Goal: Check status: Check status

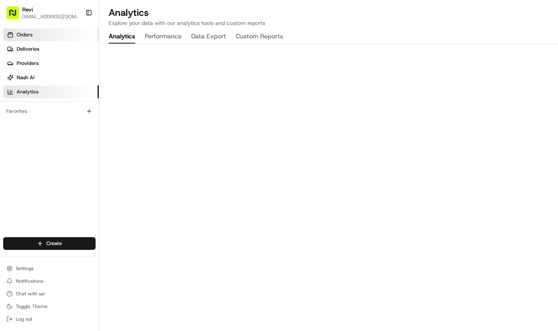
click at [33, 36] on link "Orders" at bounding box center [51, 35] width 96 height 13
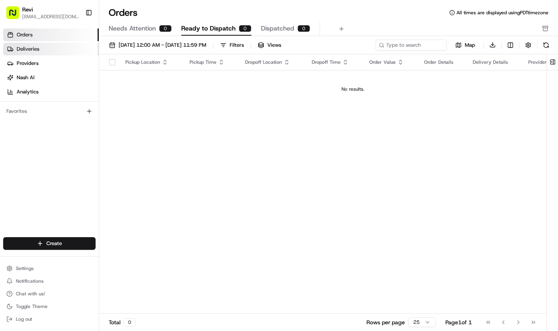
click at [37, 45] on link "Deliveries" at bounding box center [51, 49] width 96 height 13
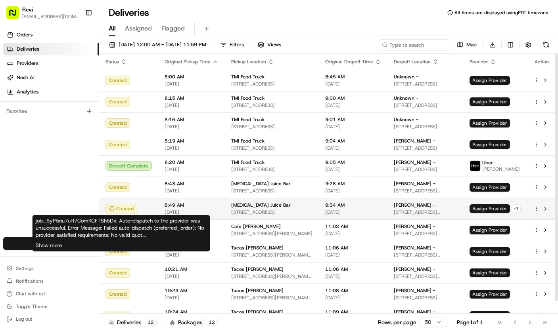
click at [132, 212] on div "Created" at bounding box center [121, 209] width 32 height 10
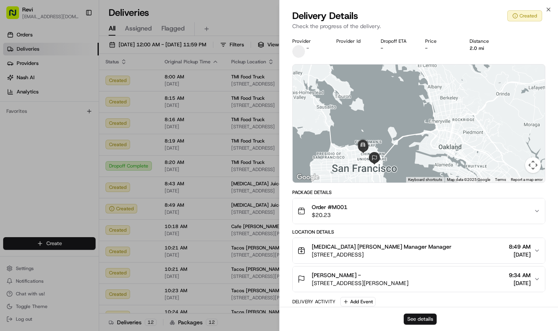
click at [418, 315] on button "See details" at bounding box center [420, 319] width 33 height 11
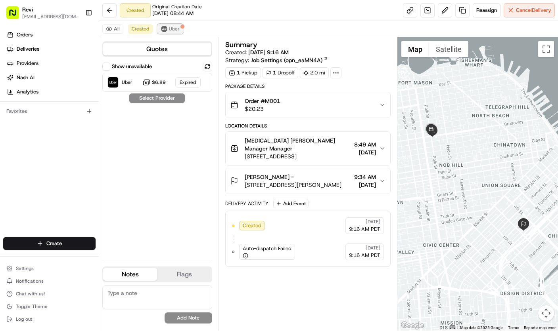
click at [171, 31] on span "Uber" at bounding box center [174, 29] width 11 height 6
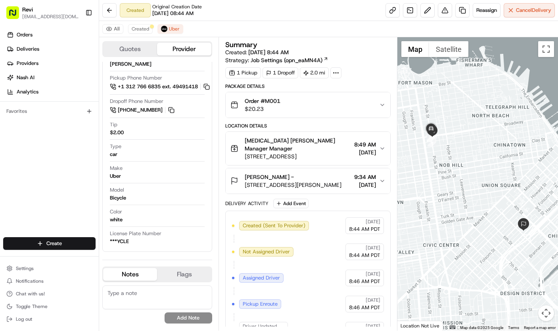
click at [378, 176] on div "[PERSON_NAME] - [STREET_ADDRESS][PERSON_NAME] 9:34 AM [DATE]" at bounding box center [304, 181] width 149 height 16
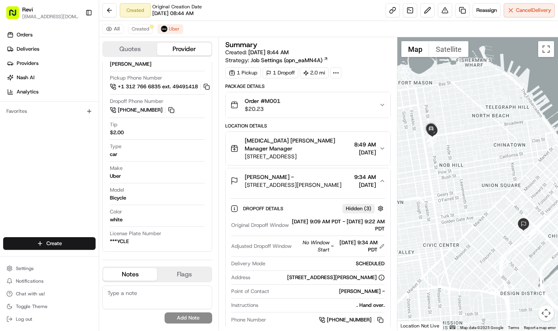
click at [378, 176] on div "[PERSON_NAME] - [STREET_ADDRESS][PERSON_NAME] 9:34 AM [DATE]" at bounding box center [304, 181] width 149 height 16
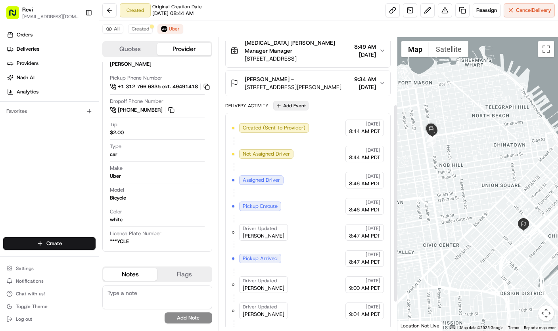
scroll to position [142, 0]
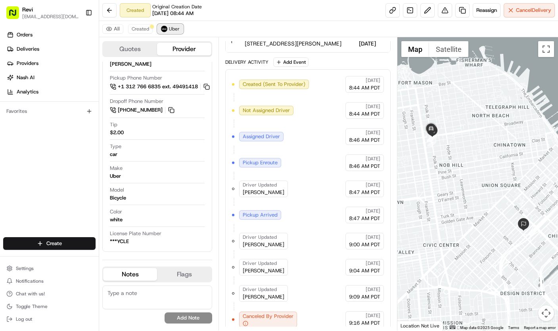
click at [174, 29] on span "Uber" at bounding box center [174, 29] width 11 height 6
